Goal: Transaction & Acquisition: Purchase product/service

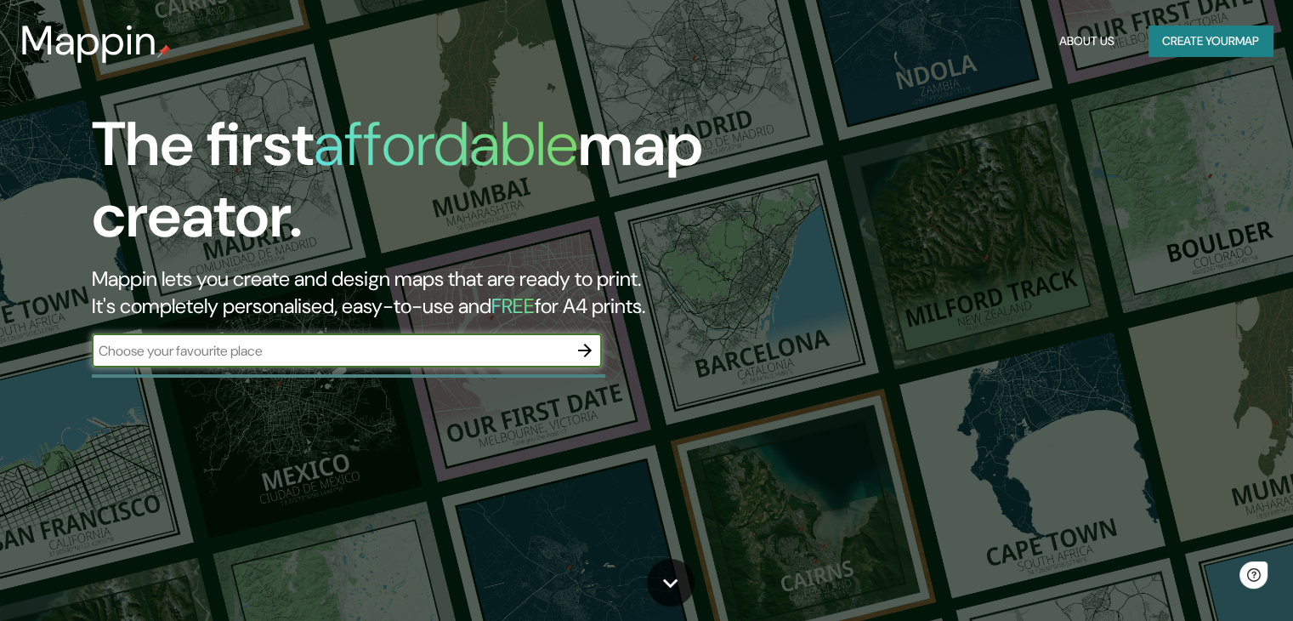
click at [440, 330] on div "The first affordable map creator. Mappin lets you create and design maps that a…" at bounding box center [415, 247] width 776 height 276
click at [435, 351] on input "text" at bounding box center [330, 351] width 476 height 20
paste input "-9.576703711698071, -77.17754658712886"
type input "-9.576703711698071, -77.17754658712886"
click at [588, 349] on icon "button" at bounding box center [585, 351] width 14 height 14
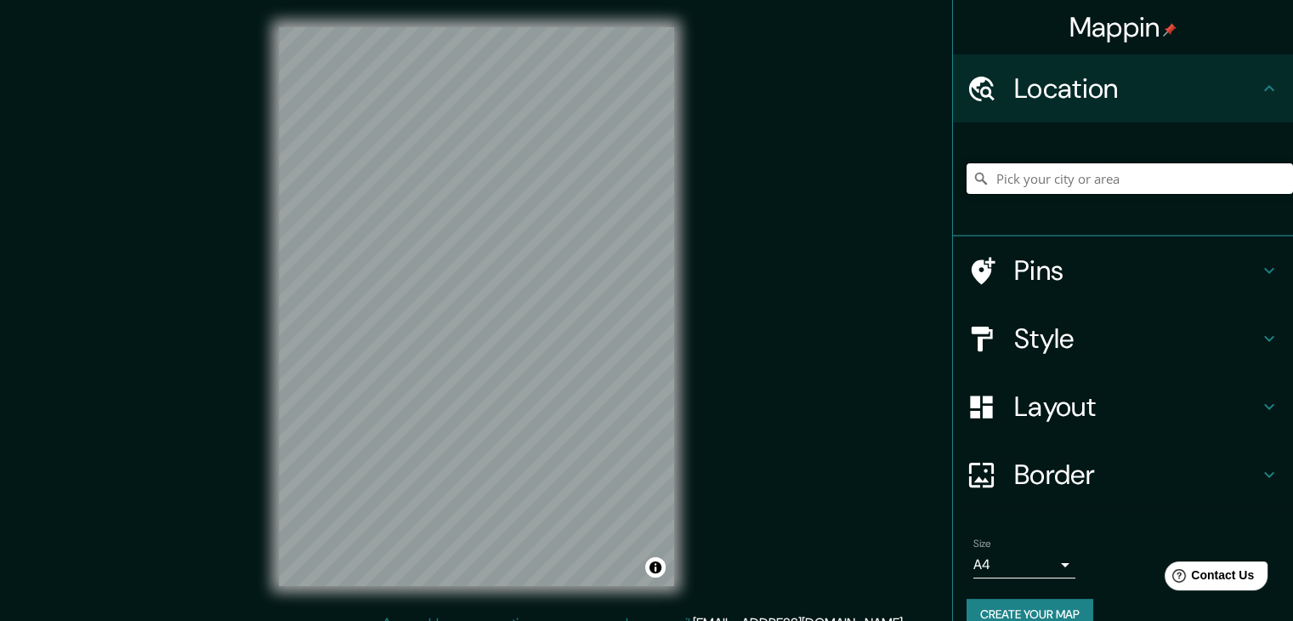
click at [1160, 181] on input "Pick your city or area" at bounding box center [1130, 178] width 327 height 31
paste input "-9.576703711698071, -77.17754658712886"
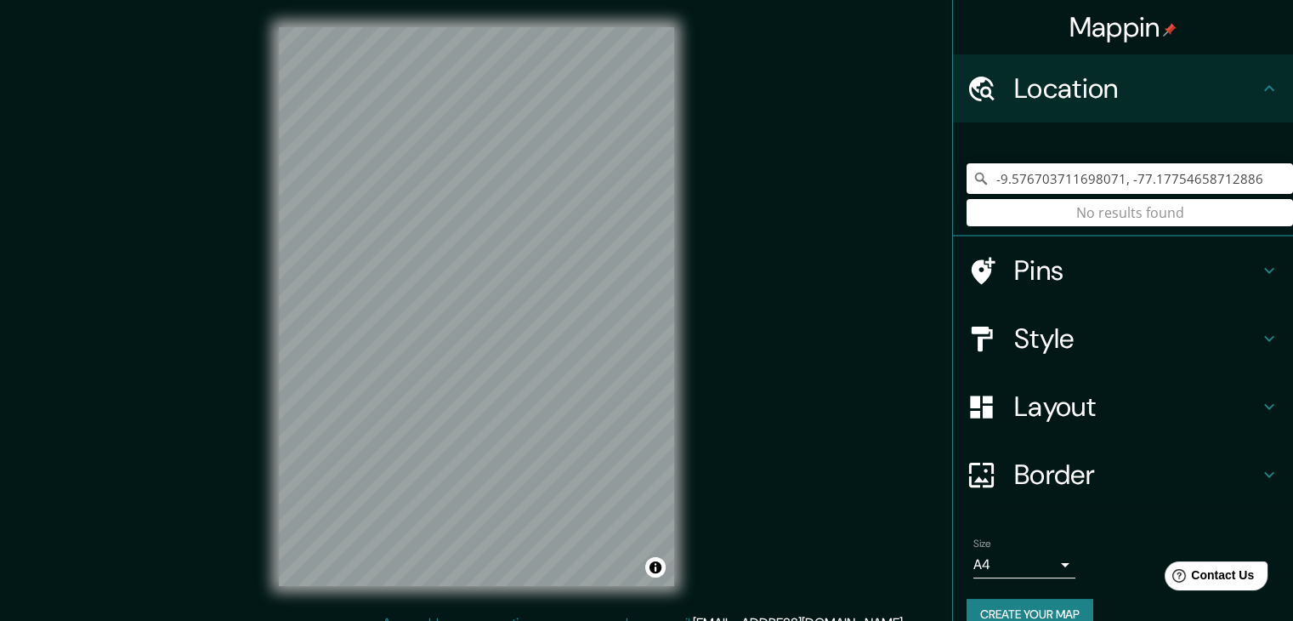
type input "-9.576703711698071, -77.17754658712886"
click at [1119, 182] on input "-9.576703711698071, -77.17754658712886" at bounding box center [1130, 178] width 327 height 31
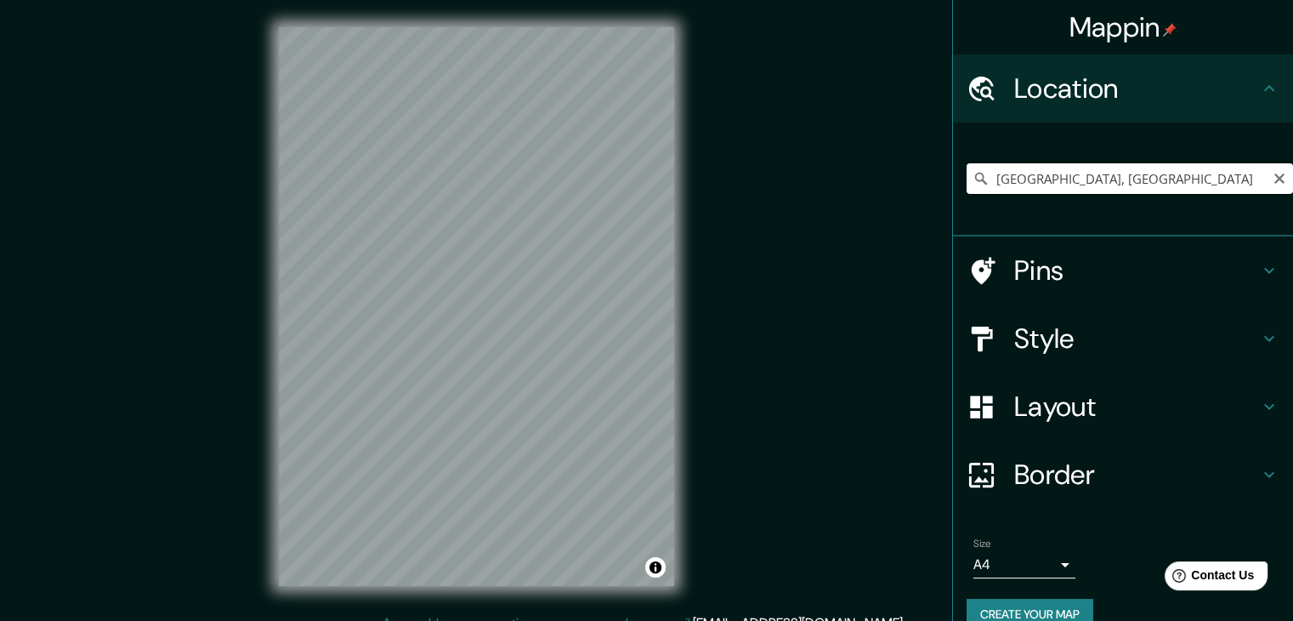
click at [1103, 169] on input "[GEOGRAPHIC_DATA], [GEOGRAPHIC_DATA]" at bounding box center [1130, 178] width 327 height 31
type input "Míchigan, Estados nidos"
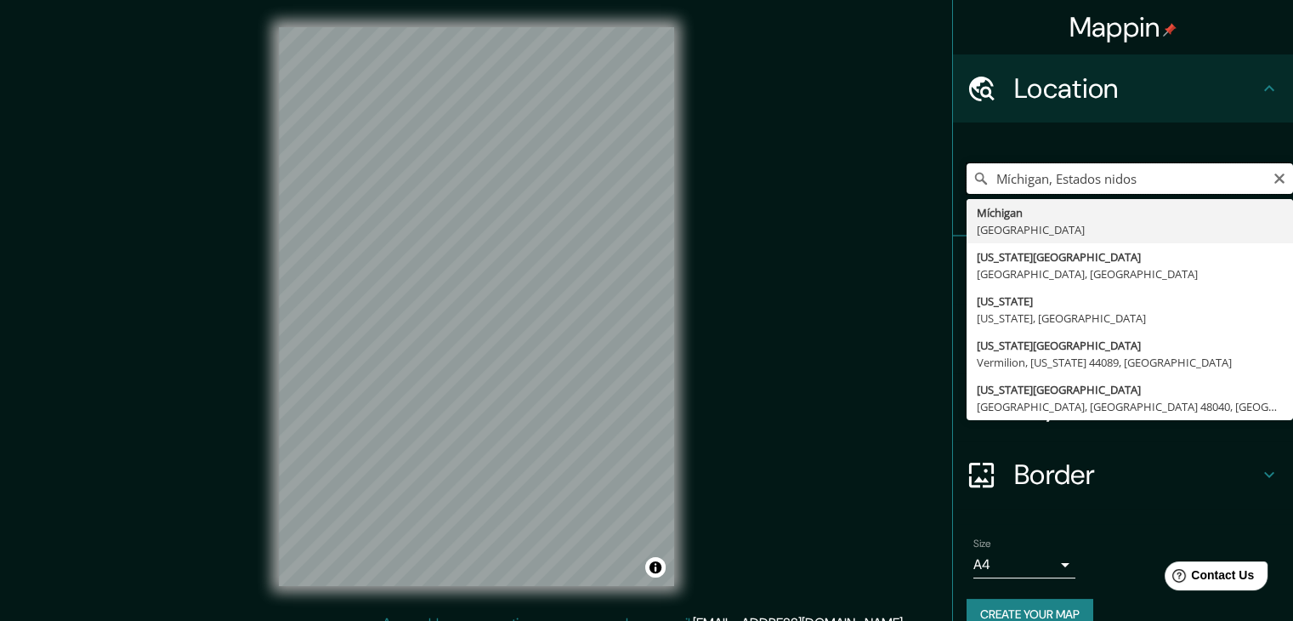
click at [1103, 169] on input "Míchigan, Estados nidos" at bounding box center [1130, 178] width 327 height 31
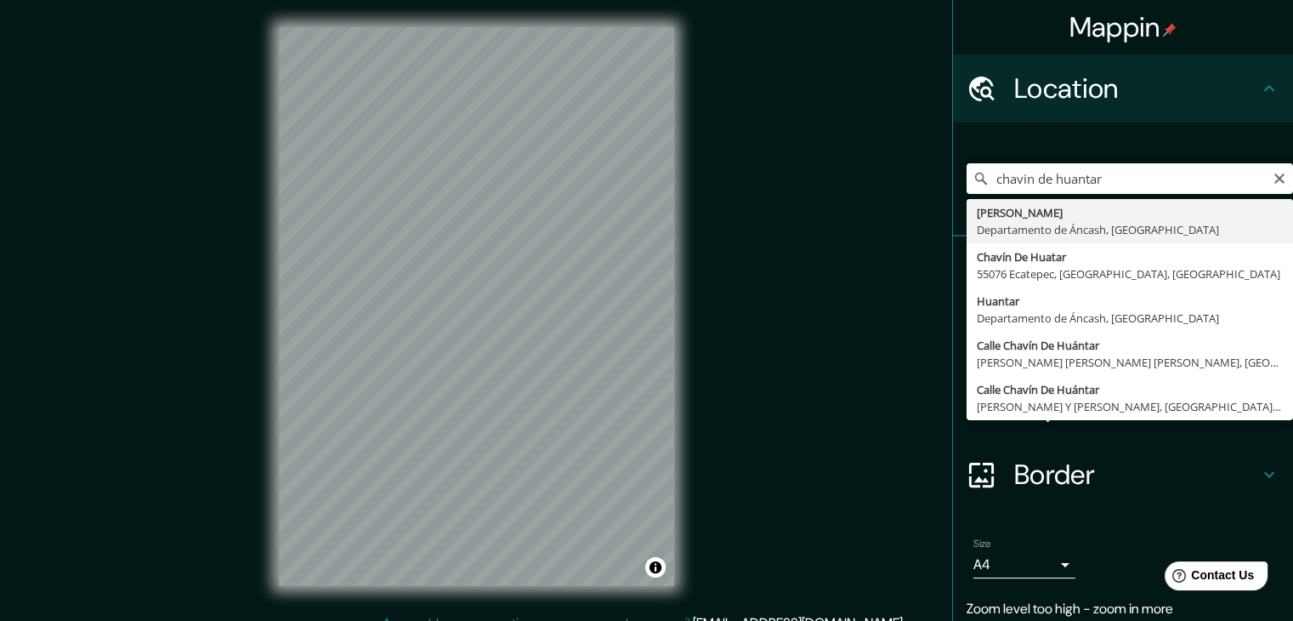
type input "[PERSON_NAME], [GEOGRAPHIC_DATA], [GEOGRAPHIC_DATA]"
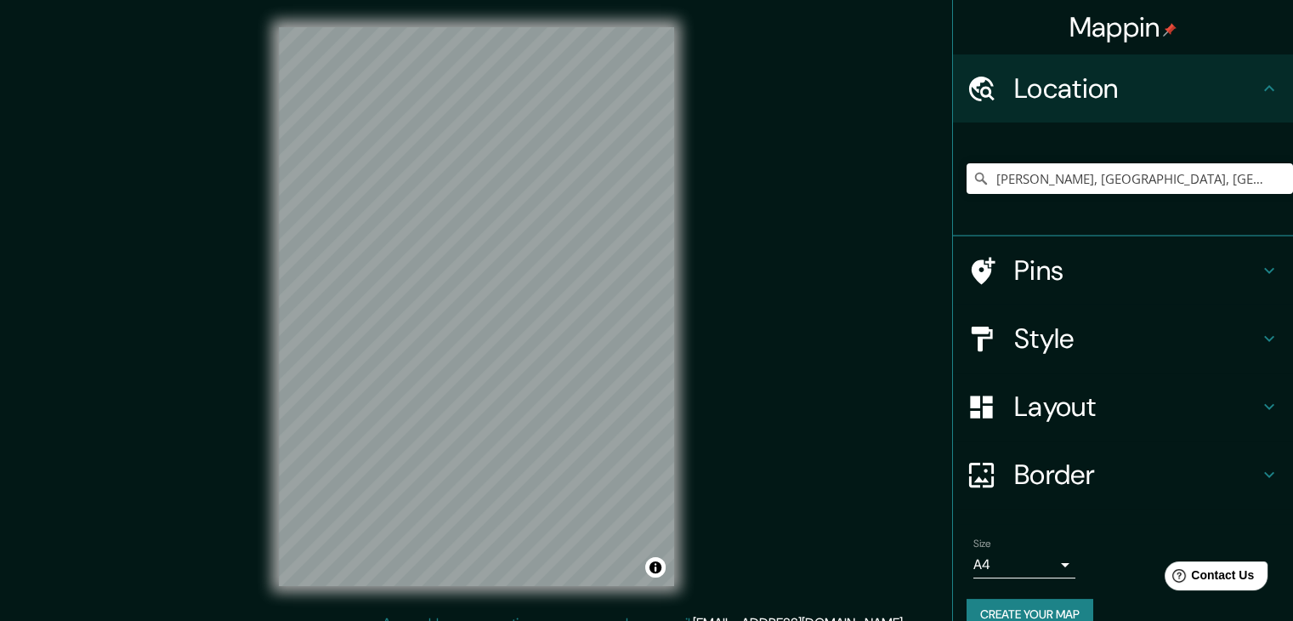
click at [367, 597] on div "© Mapbox © OpenStreetMap Improve this map" at bounding box center [477, 306] width 450 height 613
